Goal: Task Accomplishment & Management: Use online tool/utility

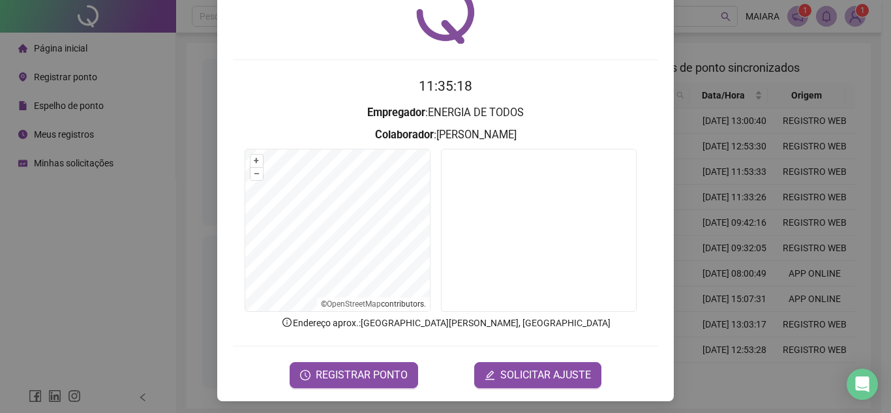
scroll to position [68, 0]
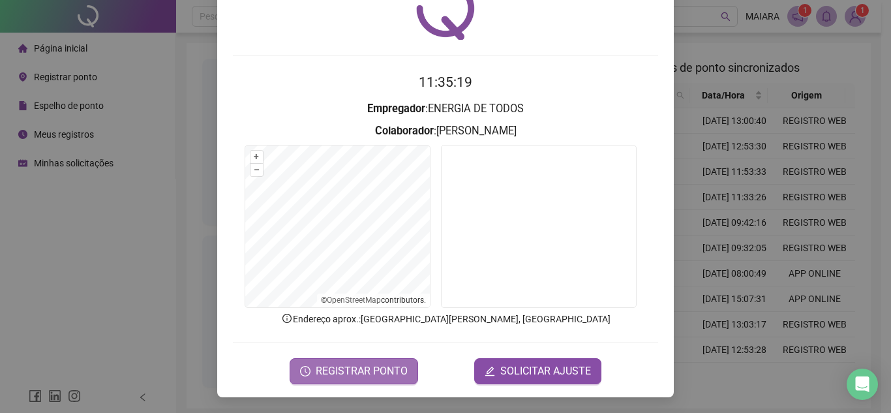
click at [327, 373] on span "REGISTRAR PONTO" at bounding box center [362, 371] width 92 height 16
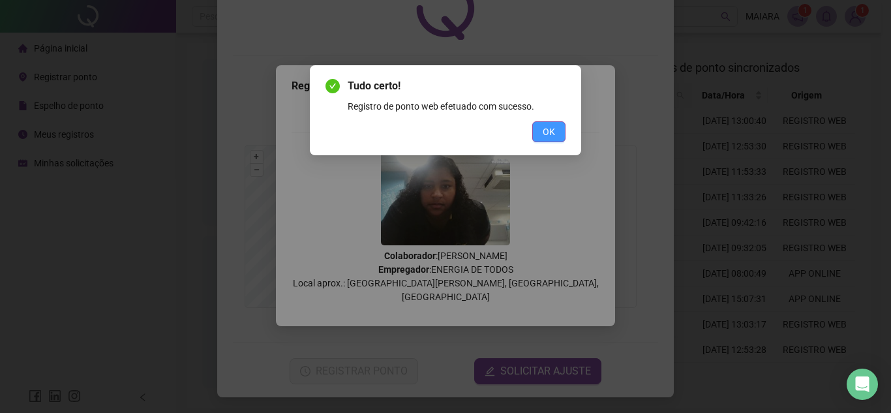
click at [543, 134] on span "OK" at bounding box center [549, 132] width 12 height 14
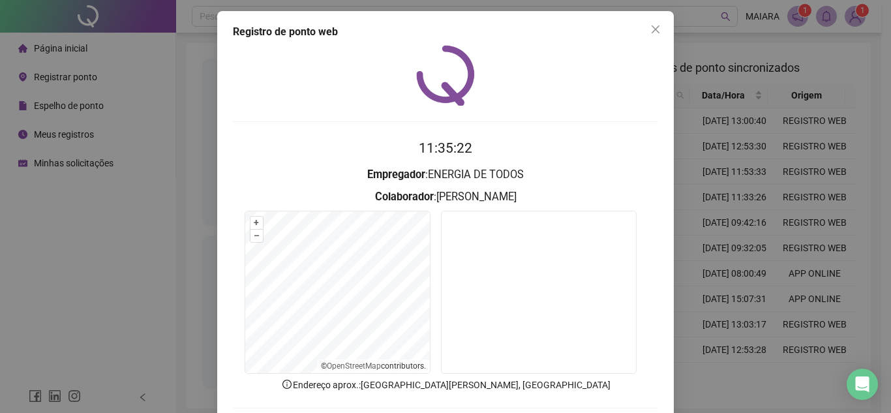
scroll to position [0, 0]
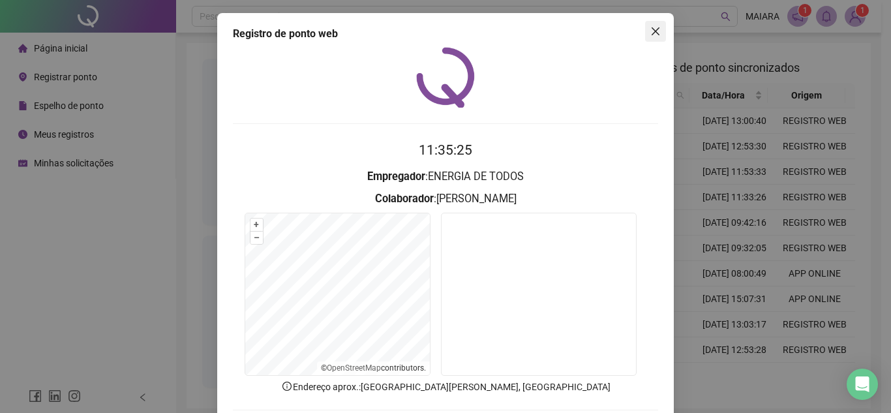
click at [656, 27] on span "Close" at bounding box center [655, 31] width 21 height 10
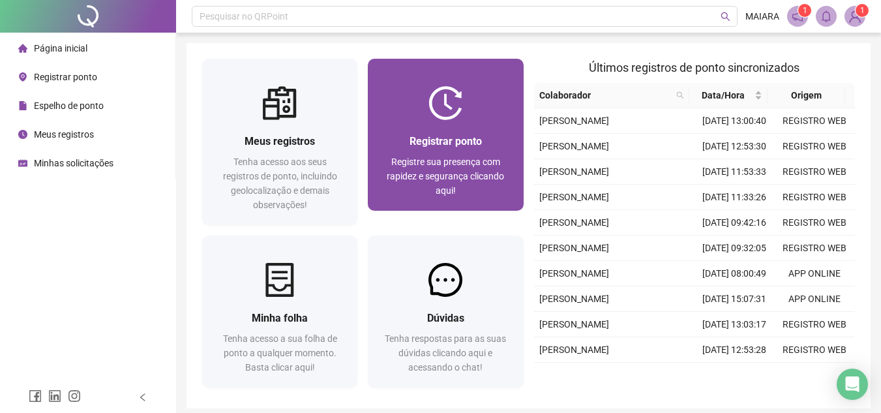
click at [487, 90] on div at bounding box center [445, 103] width 155 height 34
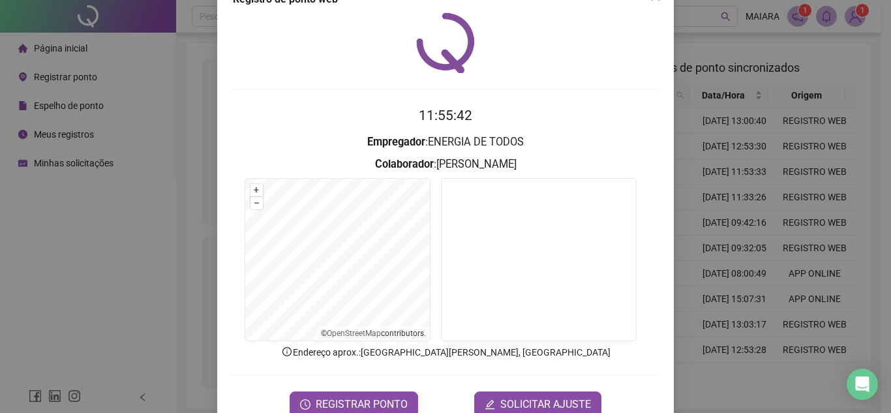
scroll to position [68, 0]
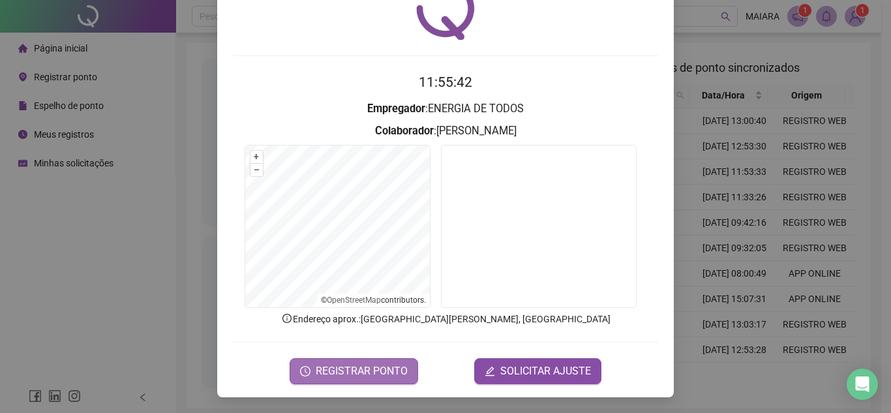
click at [360, 368] on span "REGISTRAR PONTO" at bounding box center [362, 371] width 92 height 16
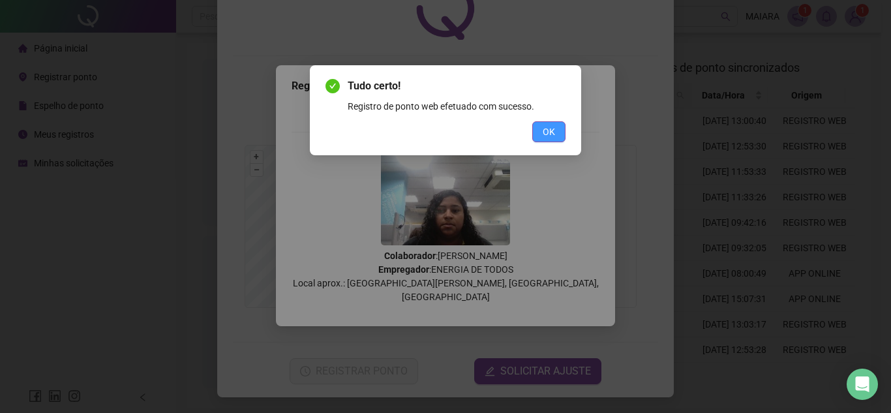
click at [549, 126] on span "OK" at bounding box center [549, 132] width 12 height 14
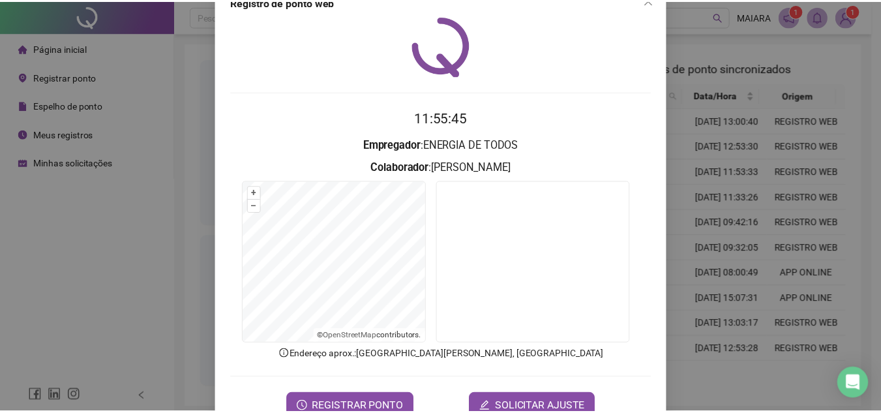
scroll to position [0, 0]
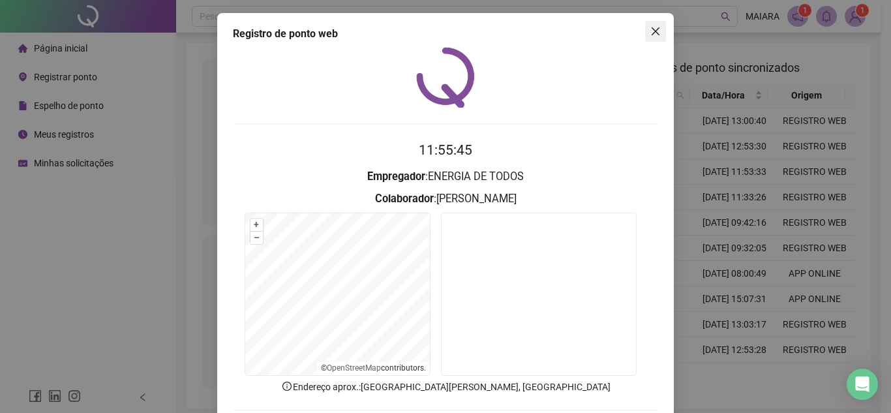
click at [654, 37] on button "Close" at bounding box center [655, 31] width 21 height 21
